Goal: Task Accomplishment & Management: Manage account settings

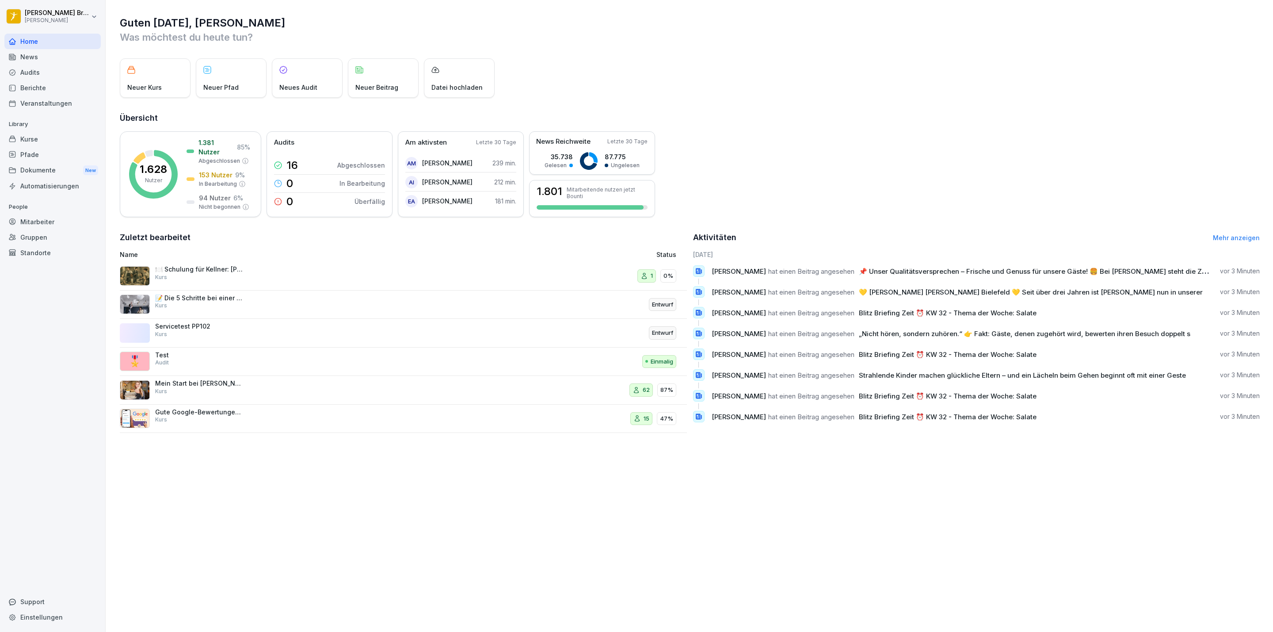
drag, startPoint x: 31, startPoint y: 168, endPoint x: 35, endPoint y: 166, distance: 4.6
click at [32, 168] on div "Dokumente New" at bounding box center [52, 170] width 96 height 16
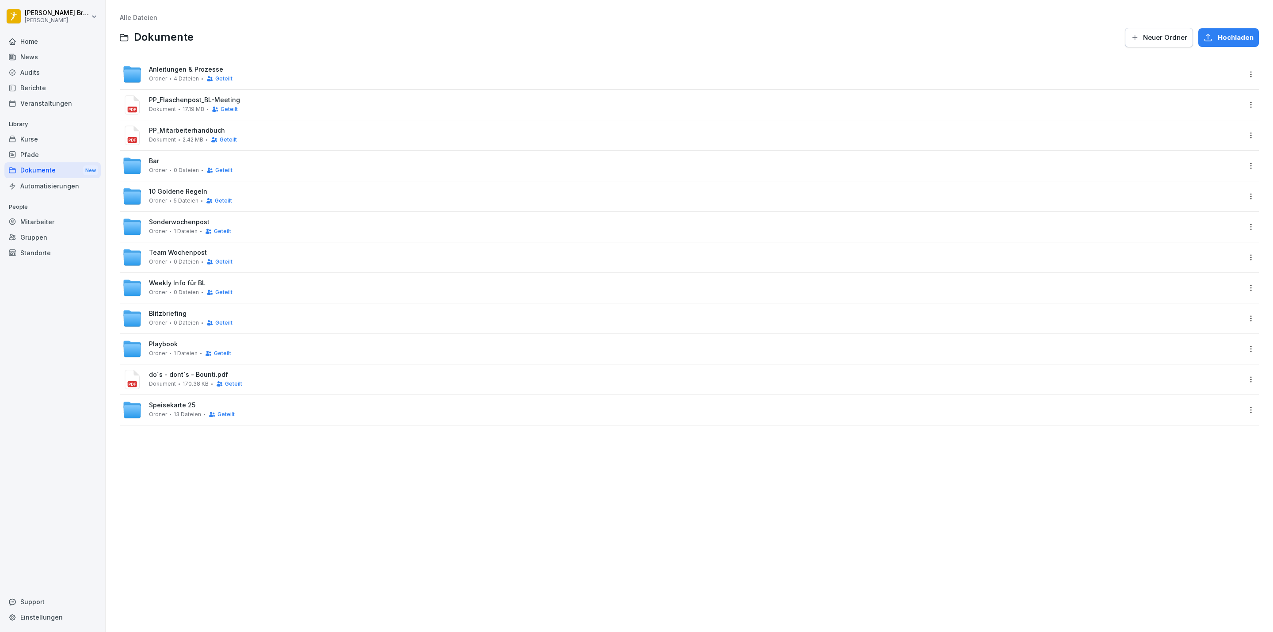
click at [171, 280] on span "Weekly Info für BL" at bounding box center [177, 283] width 57 height 8
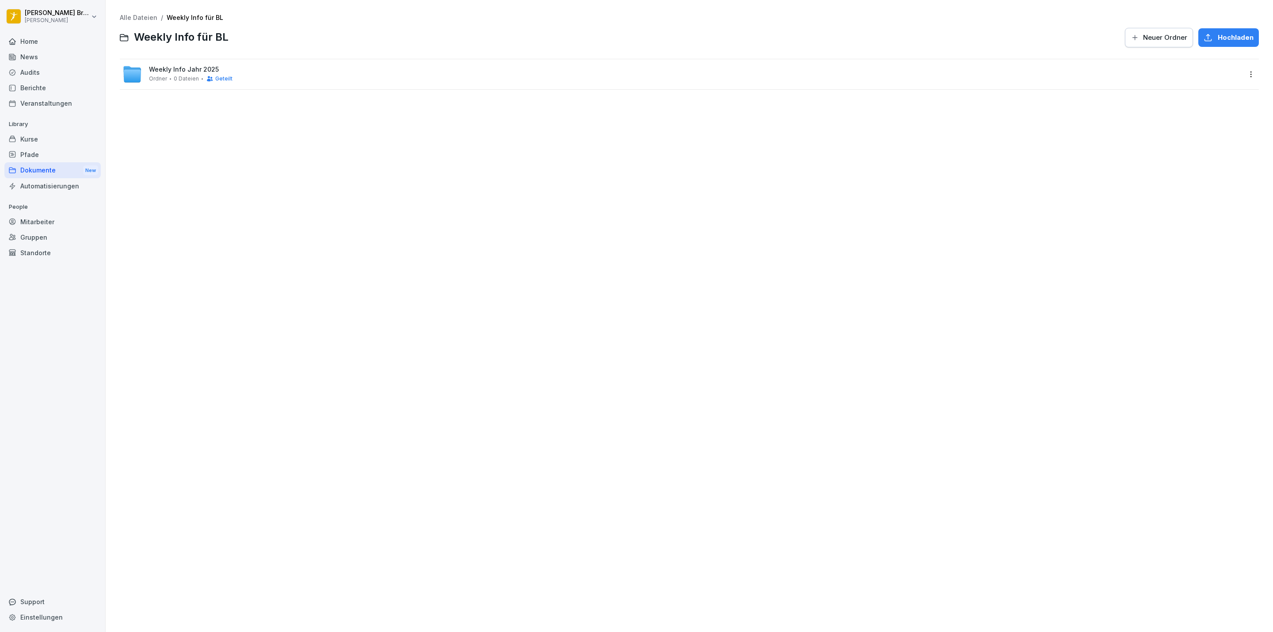
click at [183, 69] on span "Weekly Info Jahr 2025" at bounding box center [184, 70] width 70 height 8
click at [202, 75] on div "Geteilt" at bounding box center [217, 78] width 31 height 7
click at [217, 76] on span "Geteilt" at bounding box center [223, 79] width 17 height 6
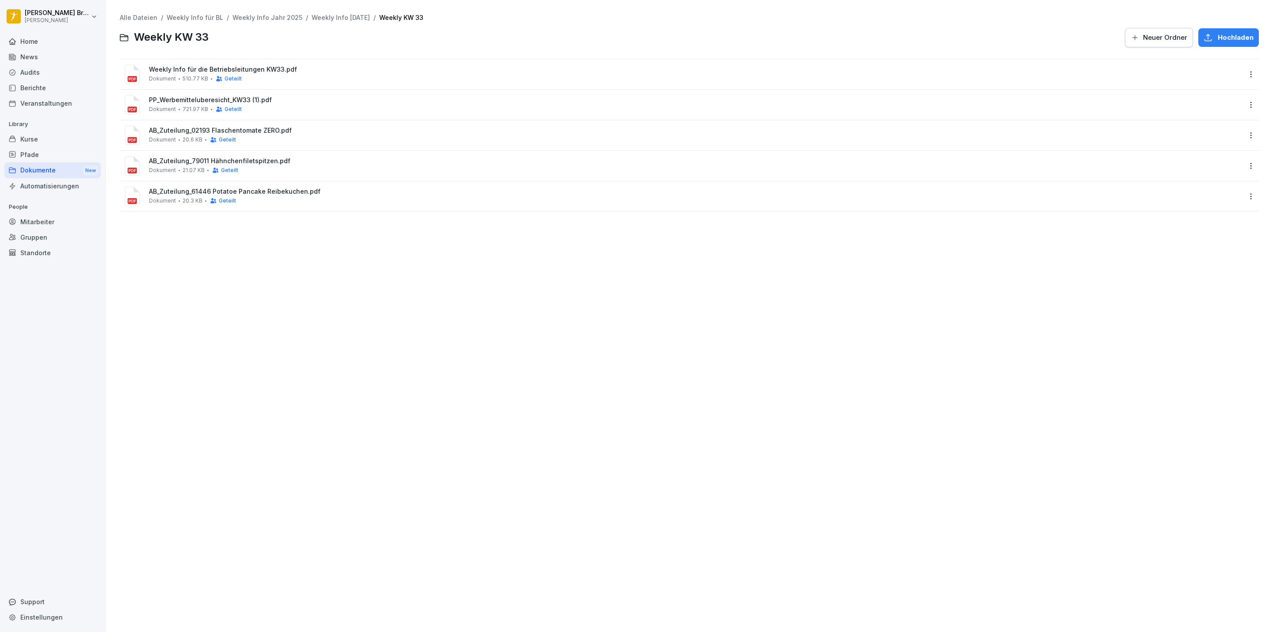
click at [1244, 71] on html "[PERSON_NAME] [PERSON_NAME] Home News Audits Berichte Veranstaltungen Library K…" at bounding box center [636, 316] width 1273 height 632
click at [1223, 176] on div "Löschen" at bounding box center [1212, 180] width 29 height 11
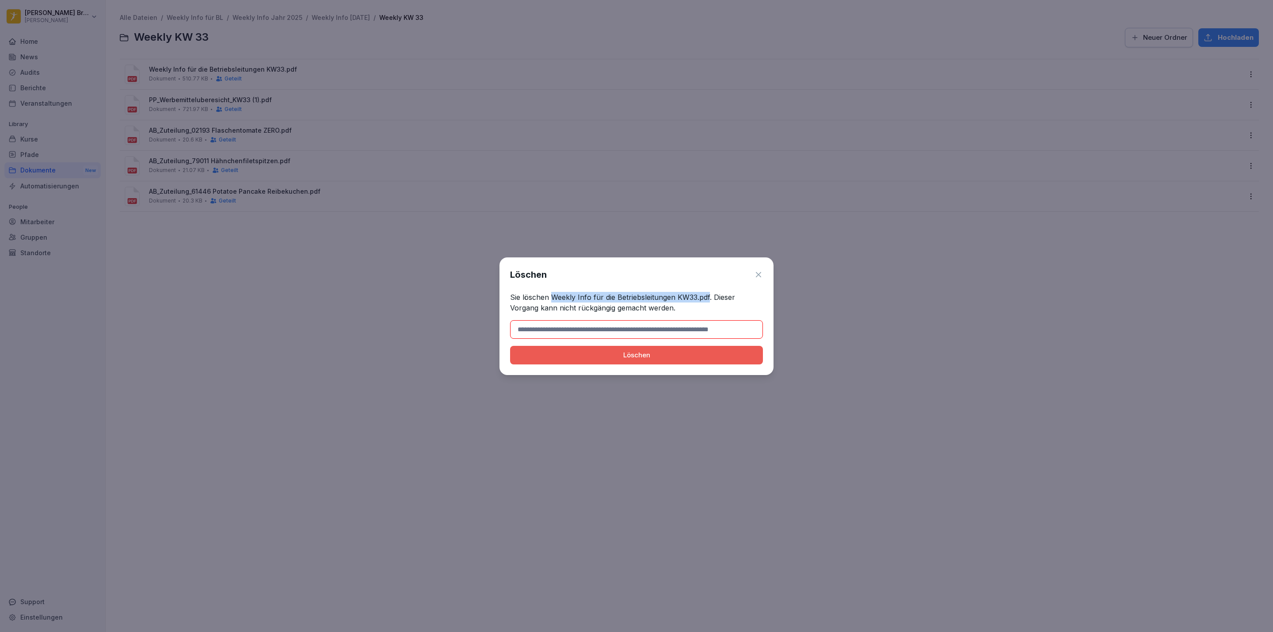
drag, startPoint x: 709, startPoint y: 297, endPoint x: 553, endPoint y: 296, distance: 155.2
click at [553, 296] on p "Sie löschen Weekly Info für die Betriebsleitungen KW33.pdf. Dieser Vorgang kann…" at bounding box center [636, 302] width 253 height 21
copy p "Weekly Info für die Betriebsleitungen KW33.pdf"
click at [545, 327] on input at bounding box center [636, 329] width 253 height 19
paste input "**********"
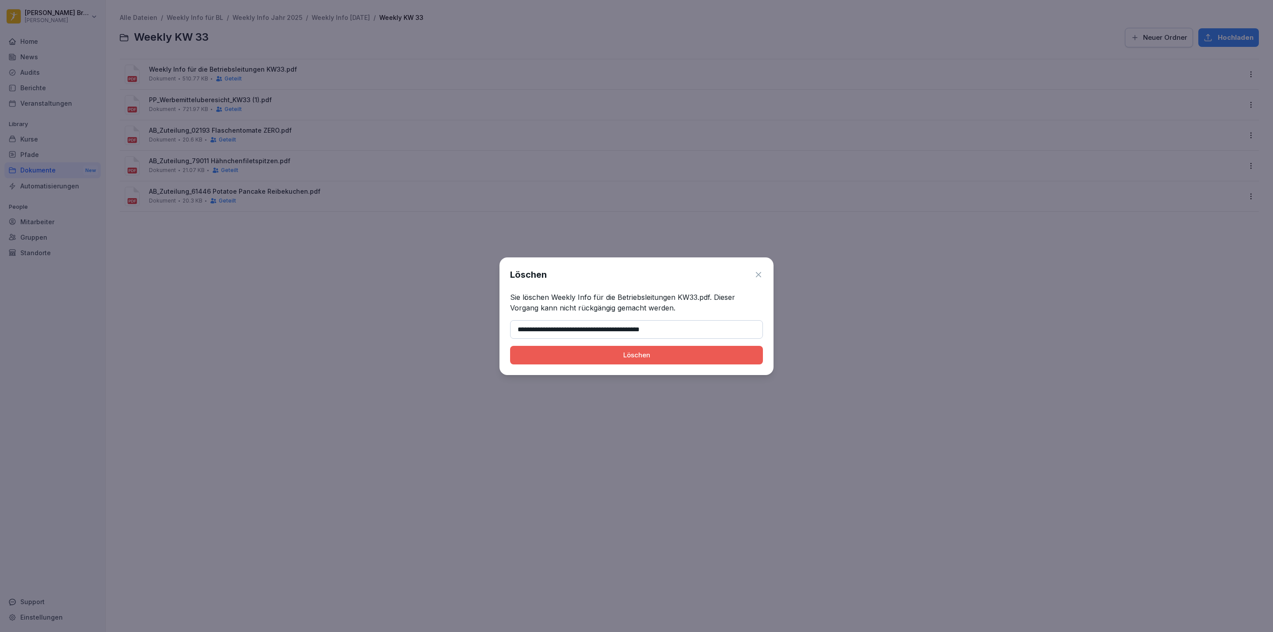
type input "**********"
click at [510, 346] on button "Löschen" at bounding box center [636, 355] width 253 height 19
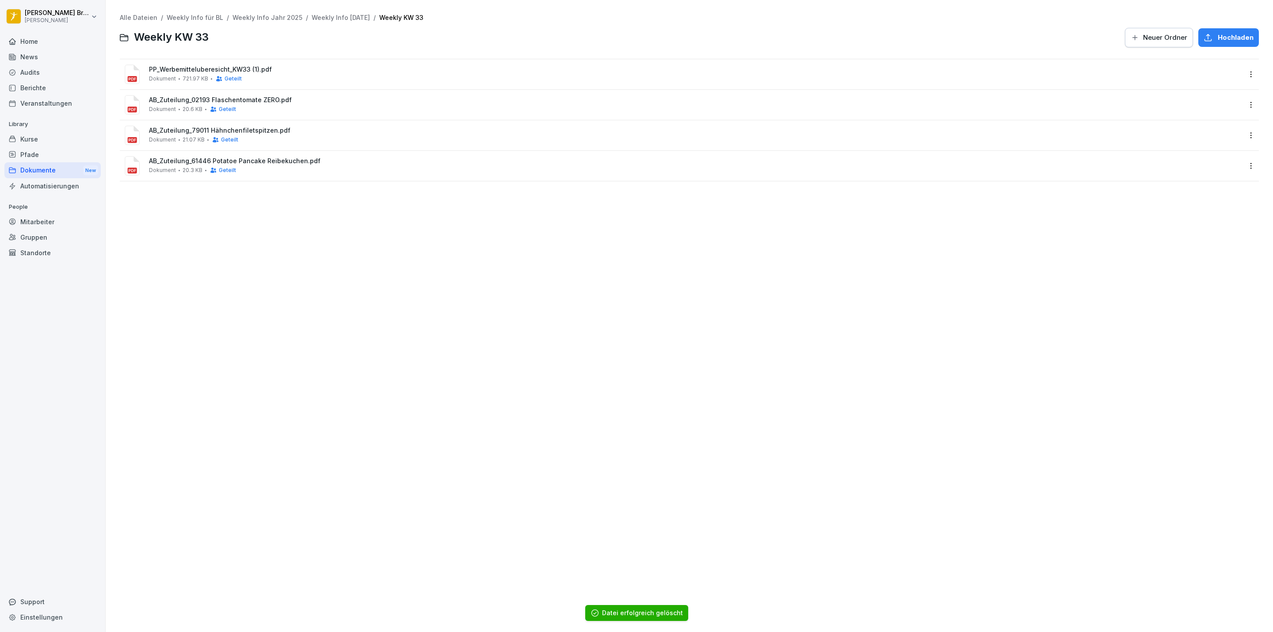
click at [320, 213] on div "Alle Dateien / Weekly Info für BL / Weekly Info Jahr 2025 / Weekly Info [DATE] …" at bounding box center [689, 316] width 1154 height 618
click at [51, 15] on html "[PERSON_NAME] [PERSON_NAME] Home News Audits Berichte Veranstaltungen Library K…" at bounding box center [636, 316] width 1273 height 632
click at [42, 56] on div "Abmelden" at bounding box center [56, 56] width 88 height 16
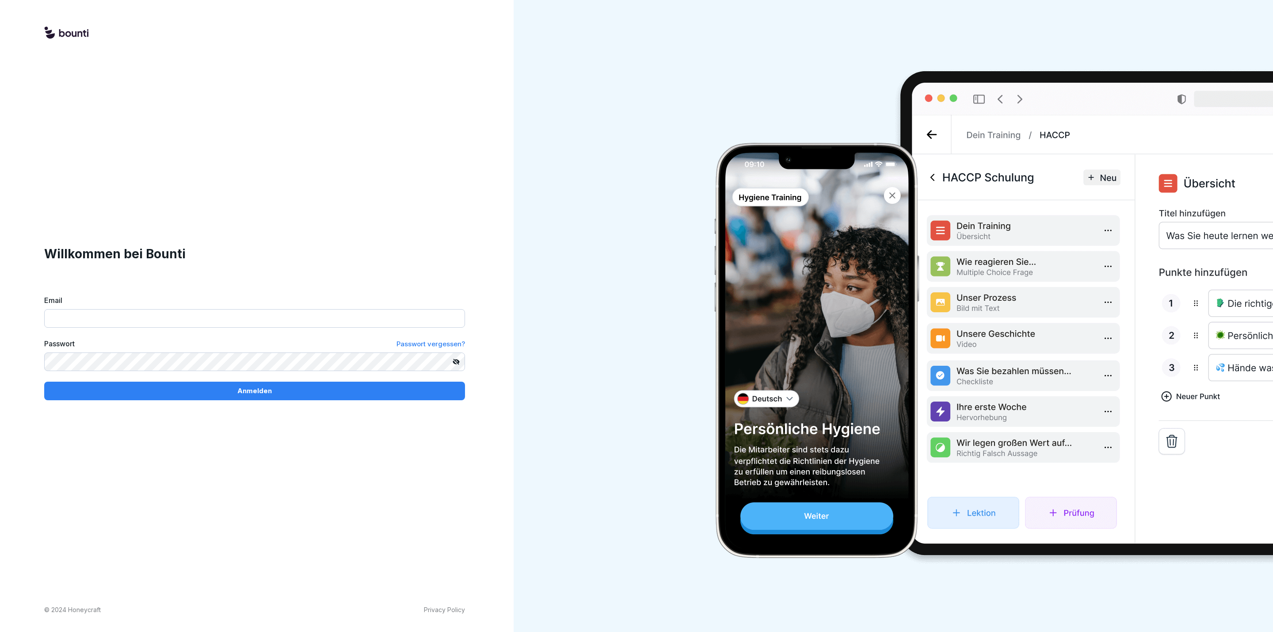
type input "**********"
